Goal: Task Accomplishment & Management: Complete application form

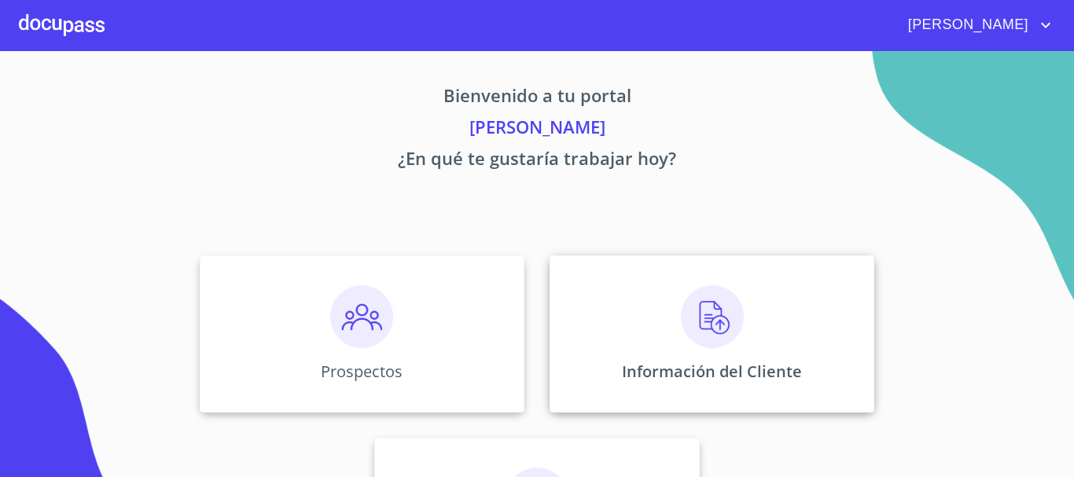
click at [639, 319] on div "Información del Cliente" at bounding box center [711, 333] width 325 height 157
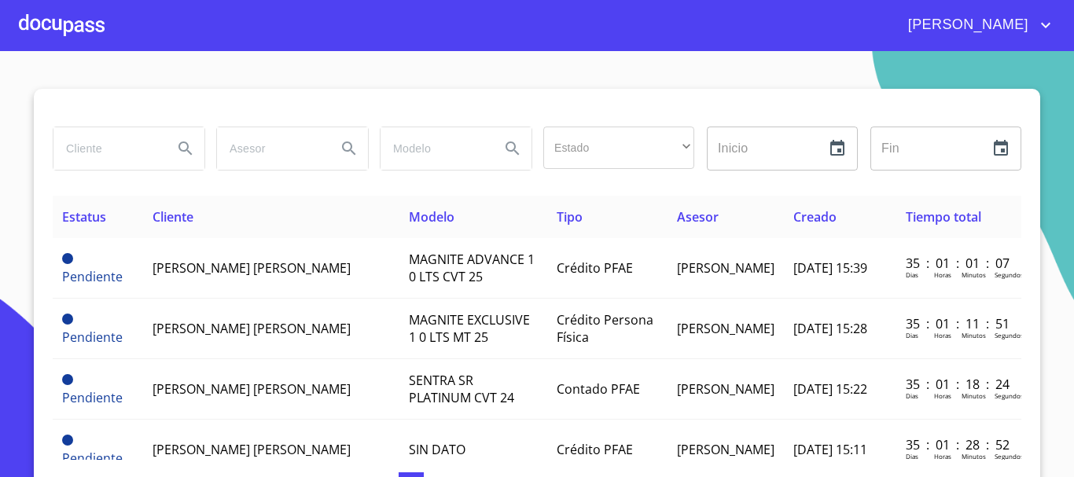
click at [85, 163] on input "search" at bounding box center [106, 148] width 107 height 42
click at [64, 27] on div at bounding box center [62, 25] width 86 height 50
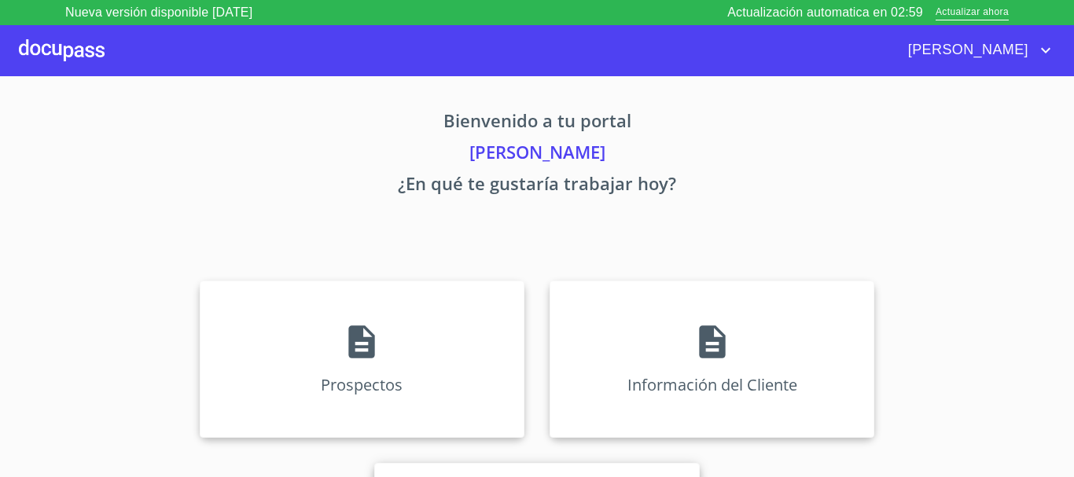
scroll to position [130, 0]
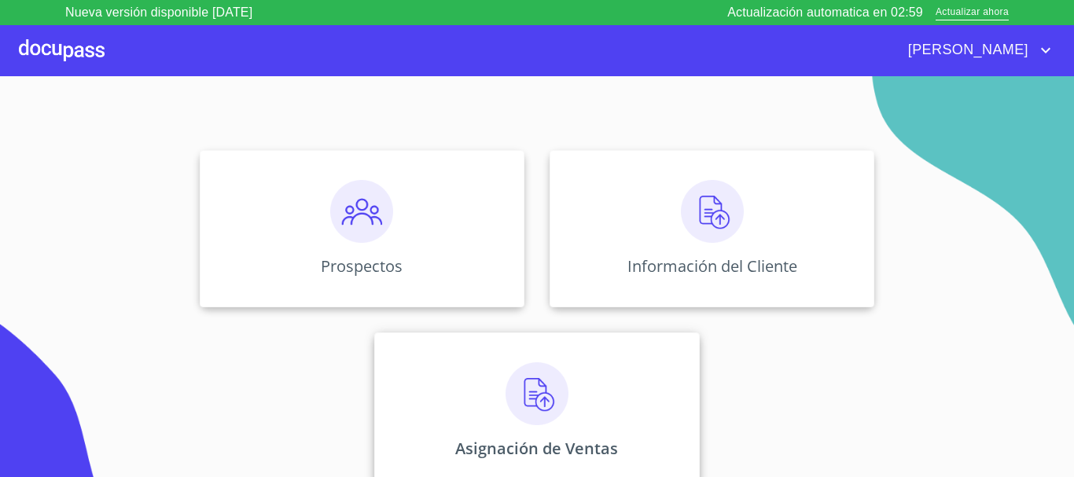
click at [505, 391] on img at bounding box center [536, 393] width 63 height 63
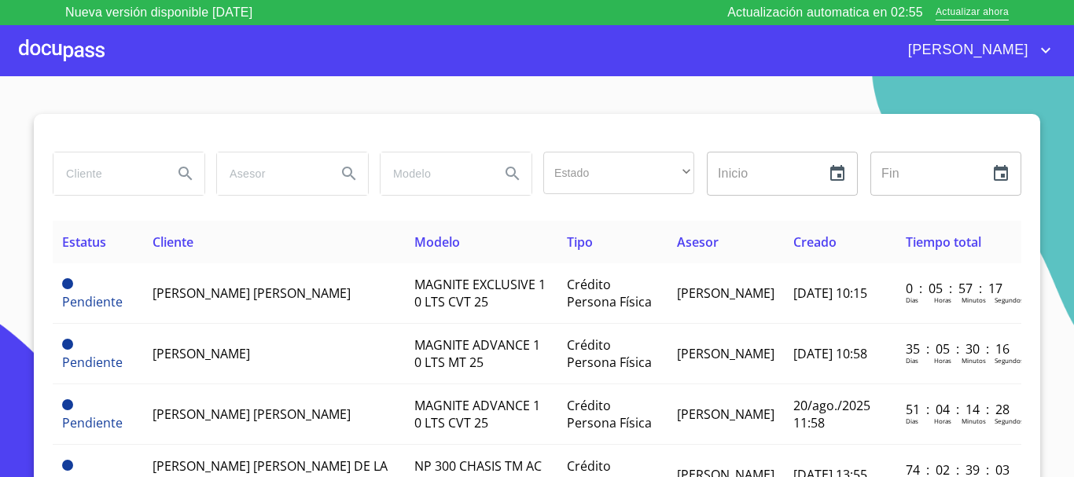
click at [140, 181] on input "search" at bounding box center [106, 173] width 107 height 42
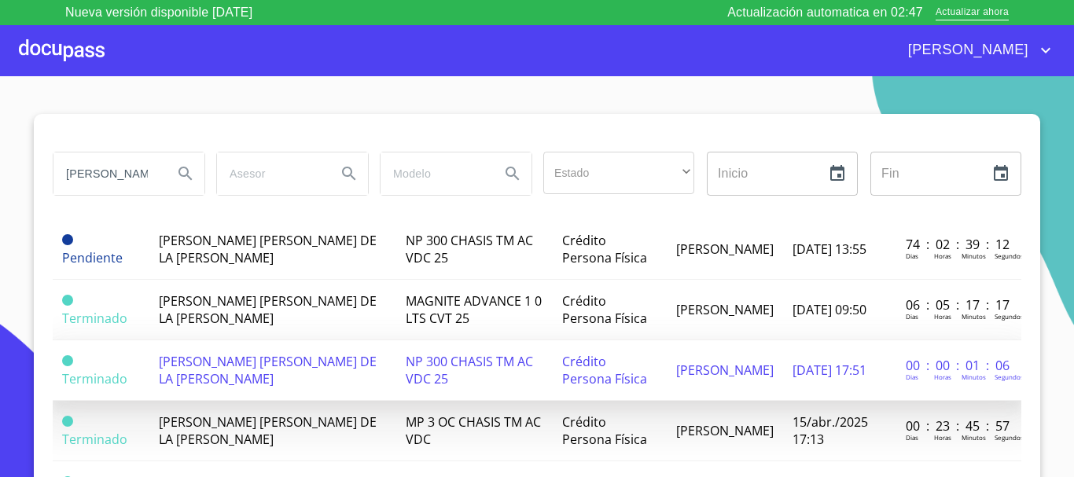
scroll to position [79, 0]
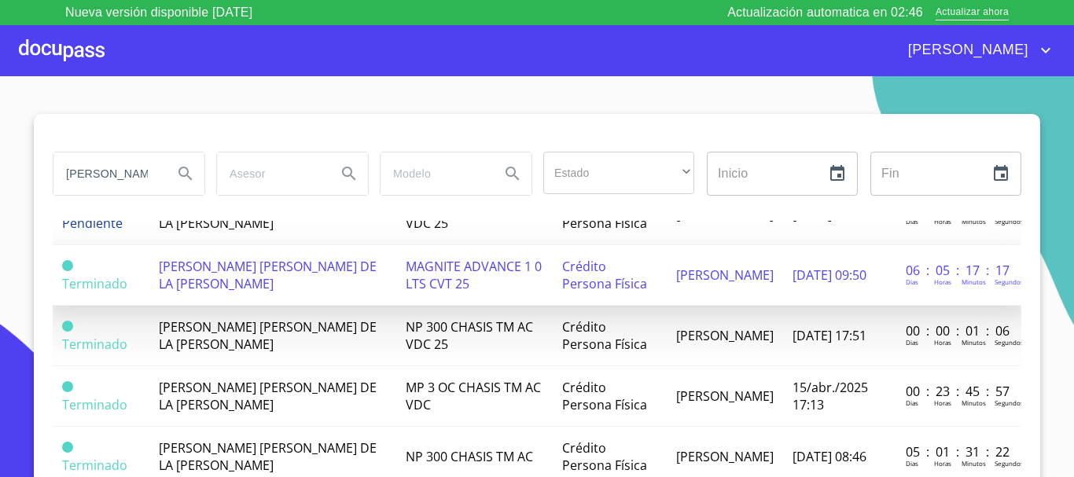
type input "[PERSON_NAME]"
drag, startPoint x: 506, startPoint y: 280, endPoint x: 472, endPoint y: 283, distance: 34.7
click at [472, 283] on td "MAGNITE ADVANCE 1 0 LTS CVT 25" at bounding box center [474, 275] width 156 height 61
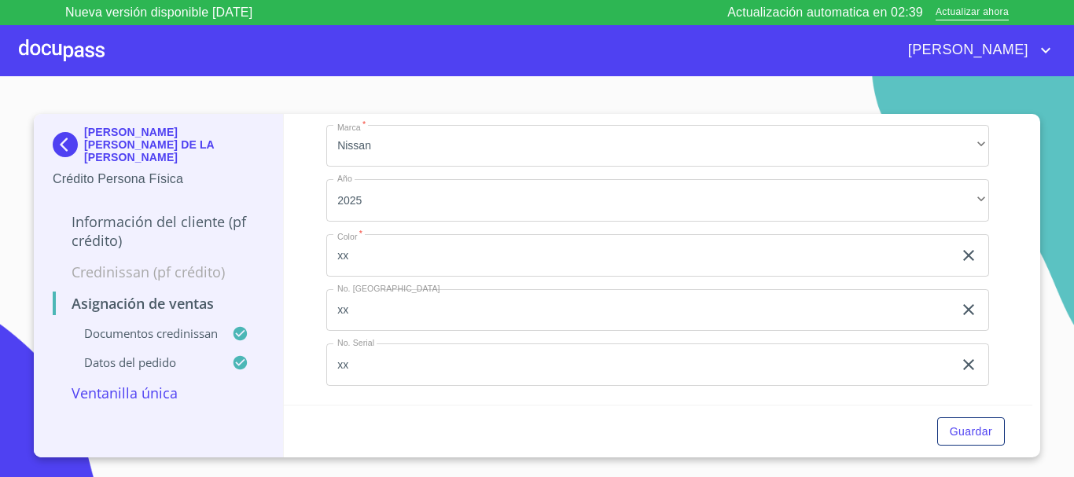
scroll to position [788, 0]
click at [71, 62] on div at bounding box center [62, 50] width 86 height 50
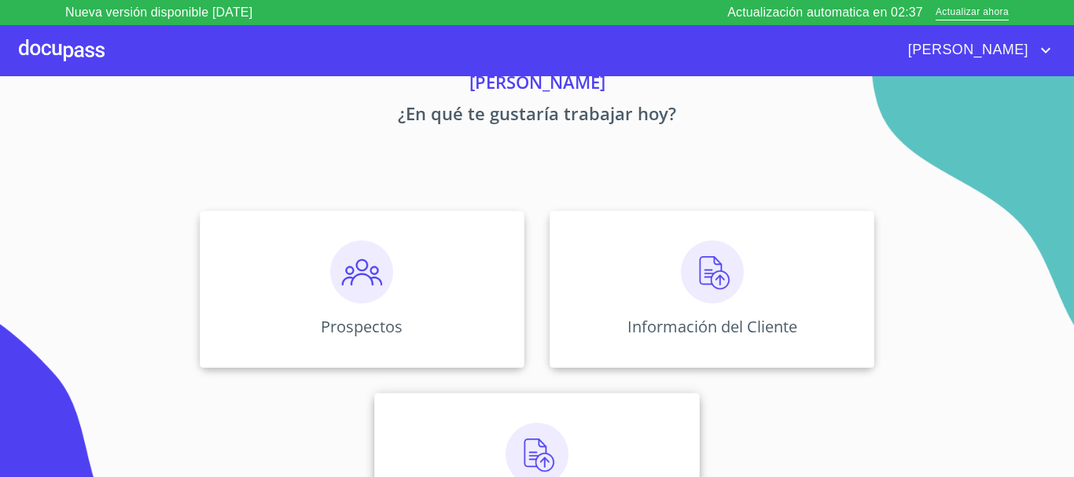
scroll to position [130, 0]
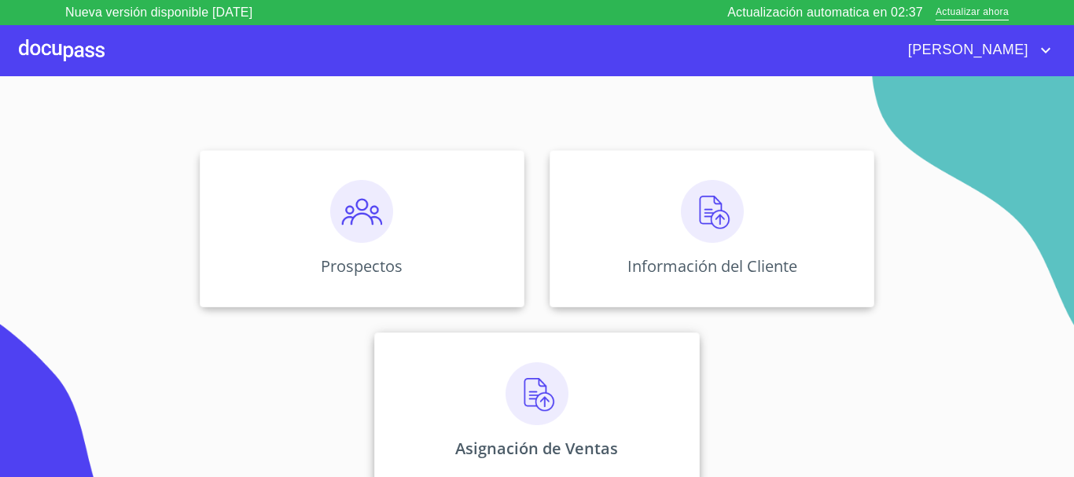
click at [505, 393] on img at bounding box center [536, 393] width 63 height 63
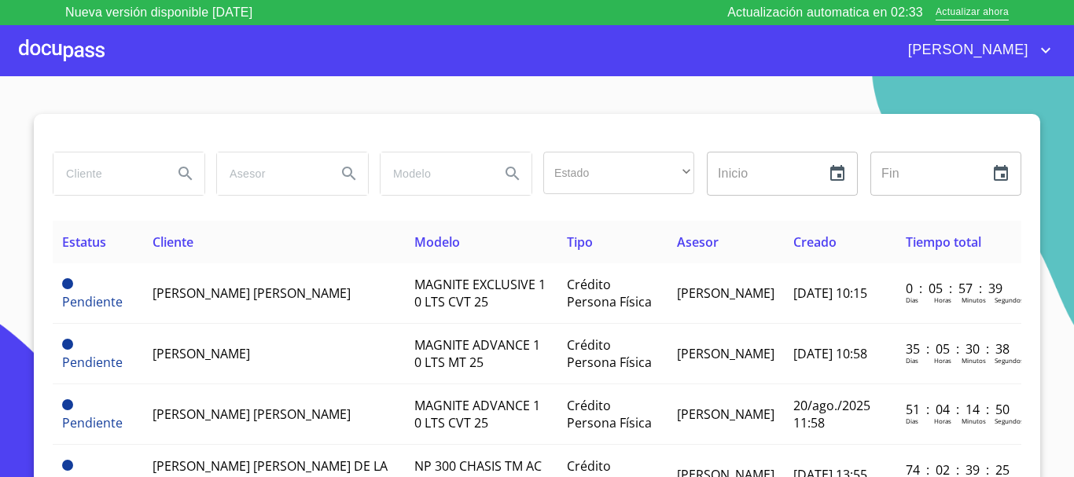
click at [144, 174] on input "search" at bounding box center [106, 173] width 107 height 42
type input "[PERSON_NAME]"
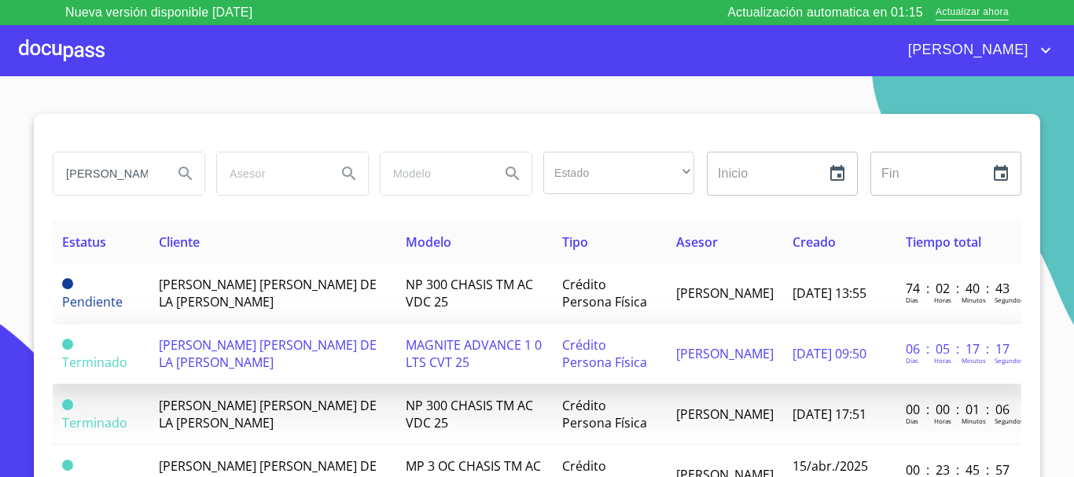
click at [258, 340] on span "[PERSON_NAME] [PERSON_NAME] DE LA [PERSON_NAME]" at bounding box center [268, 353] width 218 height 35
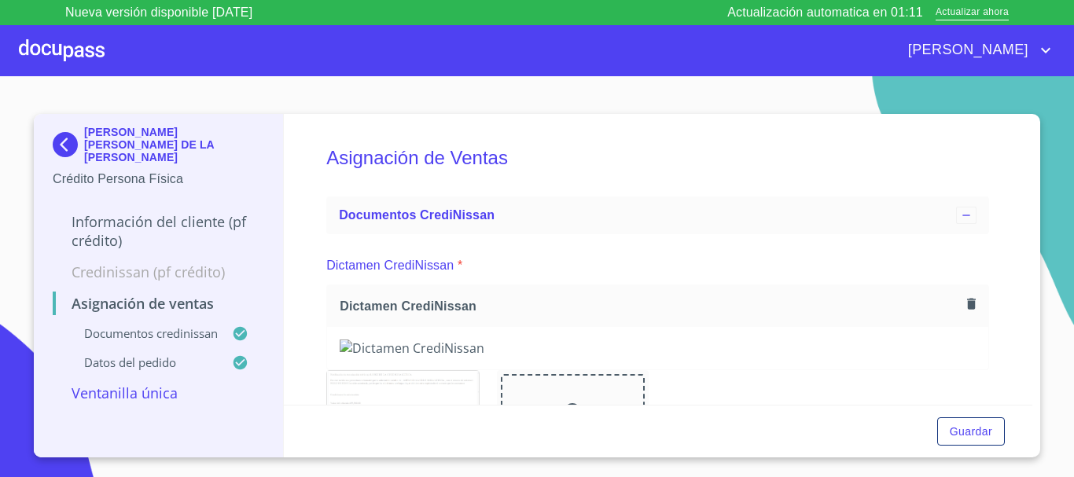
click at [72, 70] on div at bounding box center [62, 50] width 86 height 50
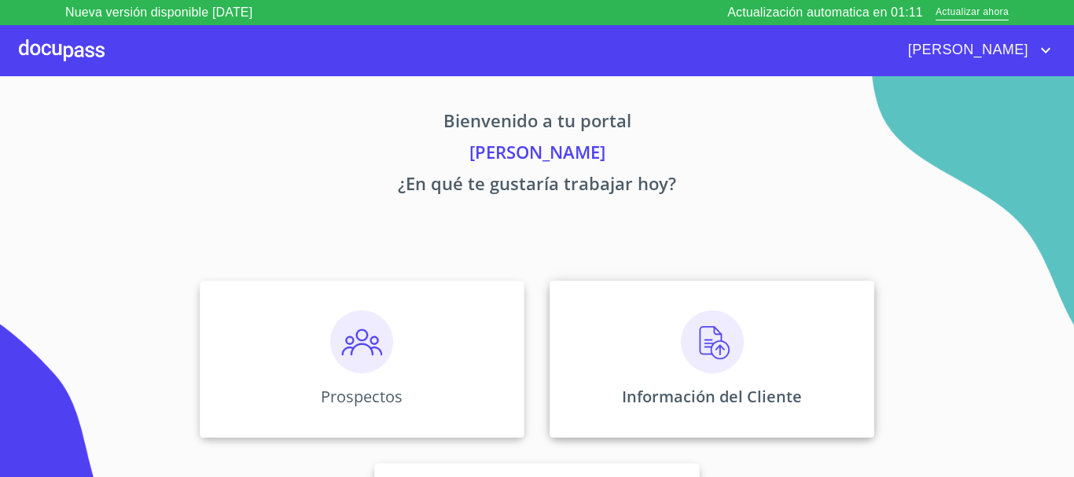
click at [709, 343] on img at bounding box center [712, 341] width 63 height 63
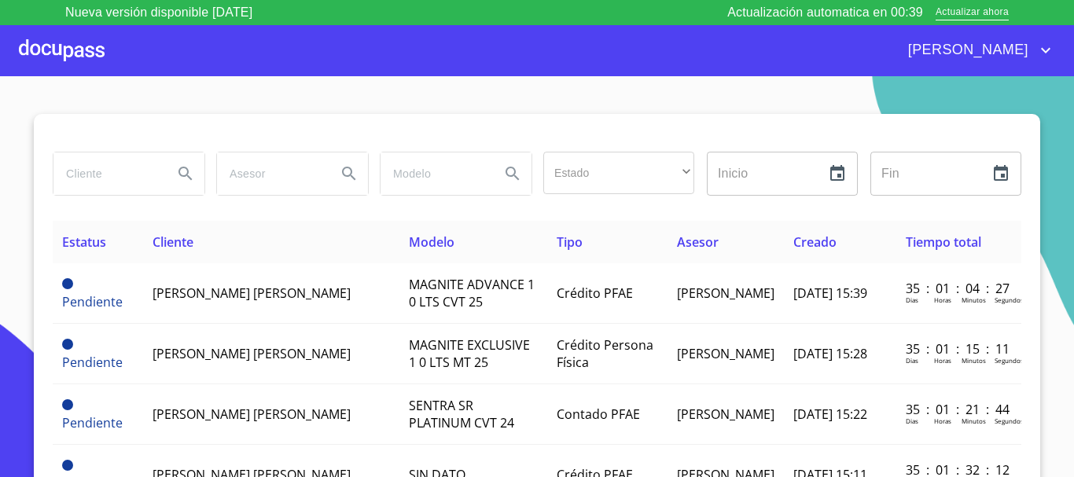
click at [119, 196] on div at bounding box center [127, 173] width 163 height 57
click at [115, 189] on input "search" at bounding box center [106, 173] width 107 height 42
type input "[PERSON_NAME]"
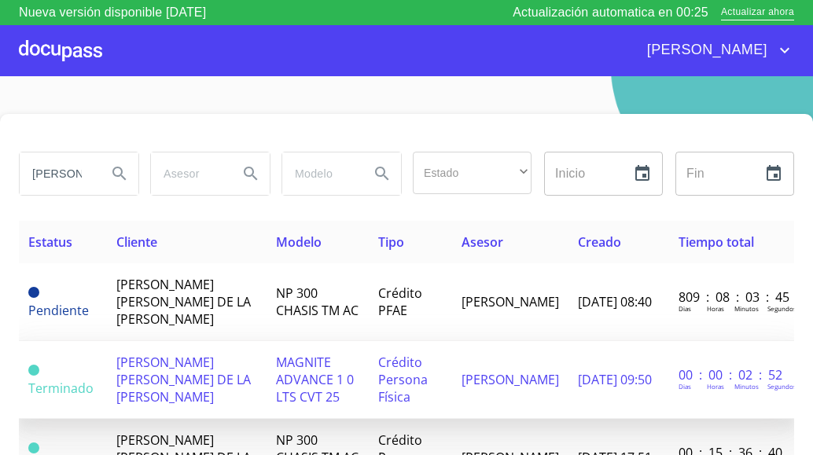
click at [520, 372] on td "[PERSON_NAME]" at bounding box center [510, 380] width 116 height 78
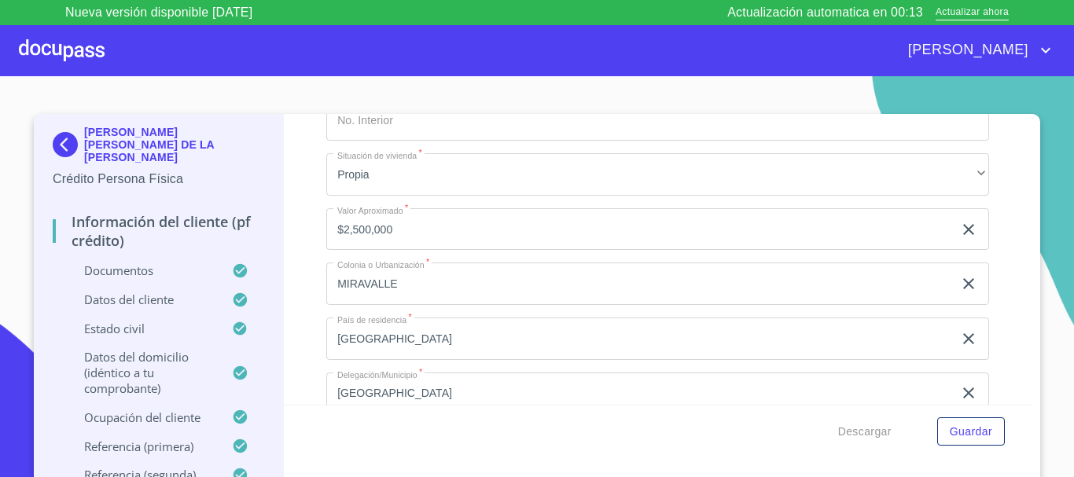
scroll to position [4952, 0]
